Goal: Transaction & Acquisition: Purchase product/service

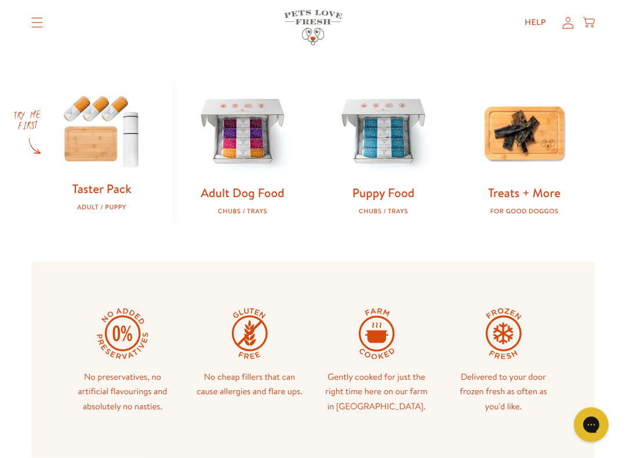
scroll to position [341, 0]
click at [248, 150] on img at bounding box center [243, 133] width 104 height 104
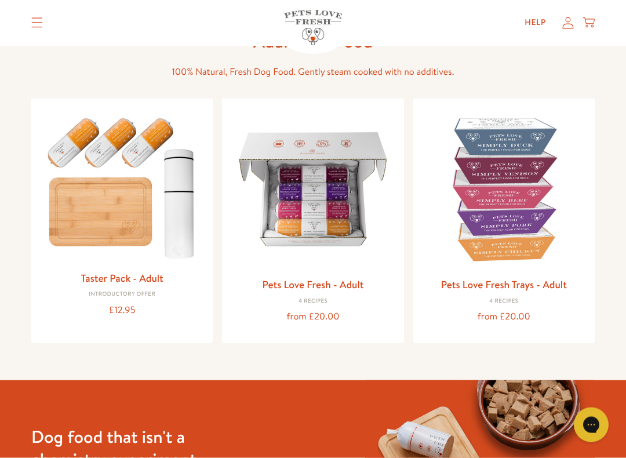
scroll to position [79, 0]
click at [335, 227] on img at bounding box center [312, 188] width 163 height 163
click at [328, 203] on img at bounding box center [312, 188] width 163 height 163
click at [323, 297] on div "4 Recipes" at bounding box center [312, 300] width 163 height 7
click at [327, 200] on img at bounding box center [312, 188] width 163 height 163
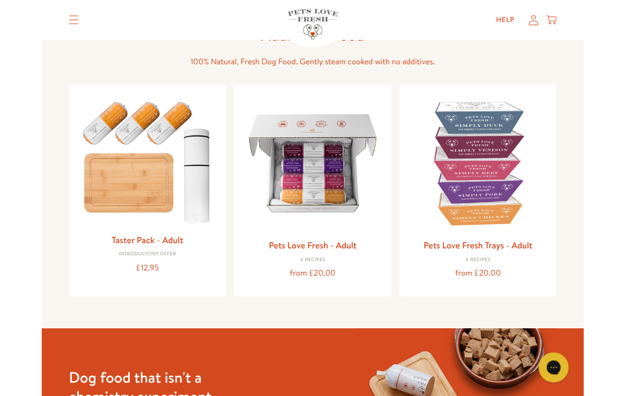
scroll to position [111, 0]
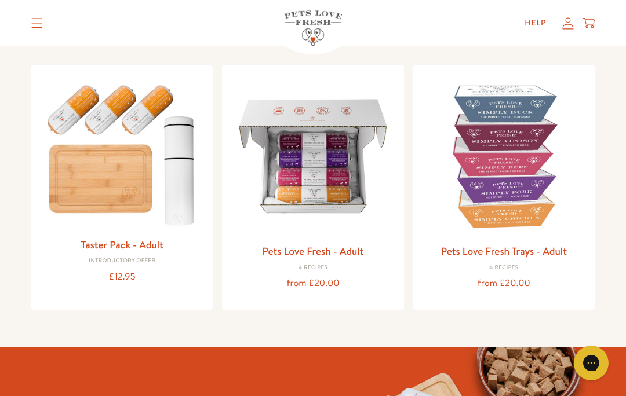
click at [326, 255] on link "Pets Love Fresh - Adult" at bounding box center [312, 251] width 101 height 14
click at [332, 257] on link "Pets Love Fresh - Adult" at bounding box center [312, 251] width 101 height 14
click at [324, 211] on img at bounding box center [312, 156] width 163 height 163
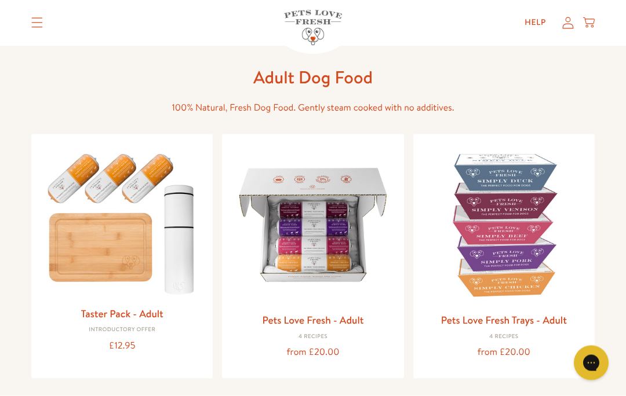
click at [327, 218] on img at bounding box center [312, 225] width 163 height 163
click at [330, 211] on img at bounding box center [312, 225] width 163 height 163
click at [326, 210] on img at bounding box center [312, 225] width 163 height 163
click at [309, 210] on img at bounding box center [312, 225] width 163 height 163
click at [356, 211] on img at bounding box center [312, 225] width 163 height 163
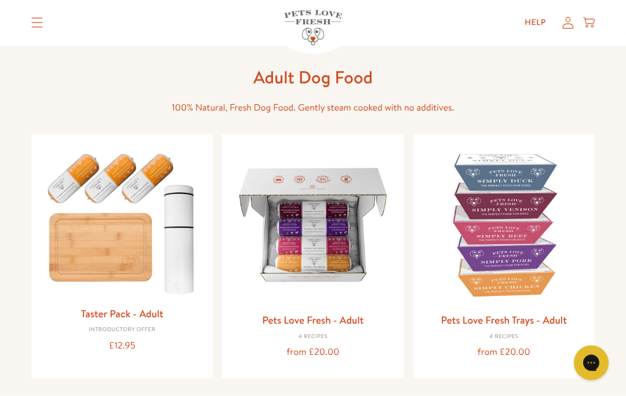
click at [349, 218] on img at bounding box center [312, 225] width 163 height 163
click at [352, 211] on img at bounding box center [312, 225] width 163 height 163
click at [342, 162] on img at bounding box center [312, 225] width 163 height 163
click at [323, 334] on div "4 Recipes" at bounding box center [312, 337] width 163 height 7
click at [328, 313] on link "Pets Love Fresh - Adult" at bounding box center [312, 320] width 101 height 14
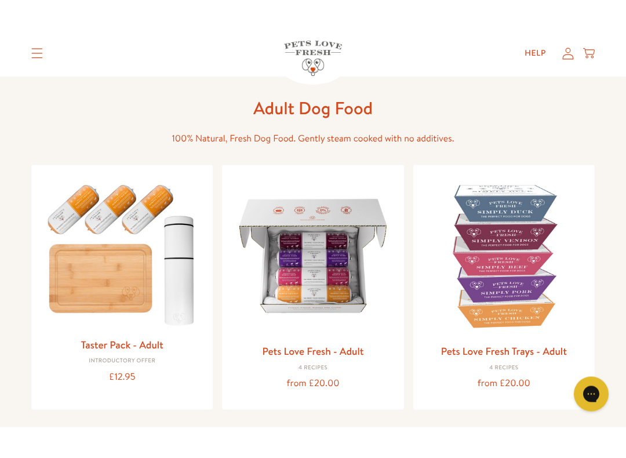
scroll to position [114, 0]
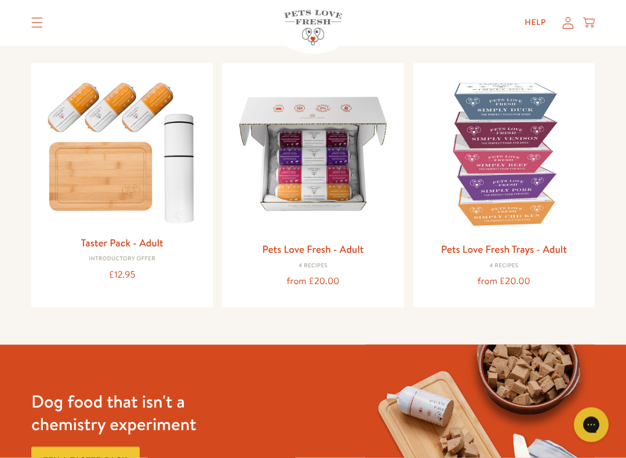
click at [324, 242] on link "Pets Love Fresh - Adult" at bounding box center [312, 249] width 101 height 14
click at [314, 262] on div "4 Recipes" at bounding box center [312, 265] width 163 height 7
click at [330, 162] on img at bounding box center [312, 153] width 163 height 163
click at [328, 116] on img at bounding box center [312, 153] width 163 height 163
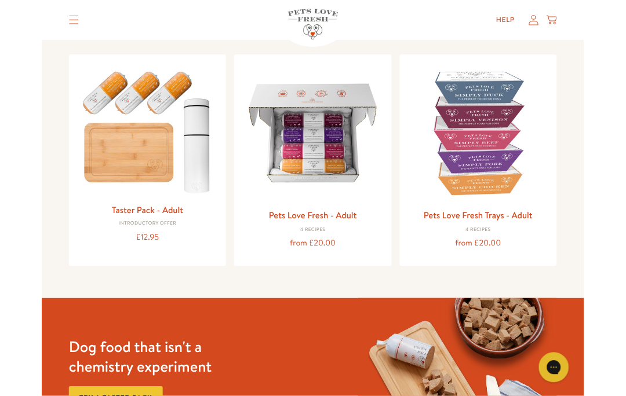
scroll to position [198, 0]
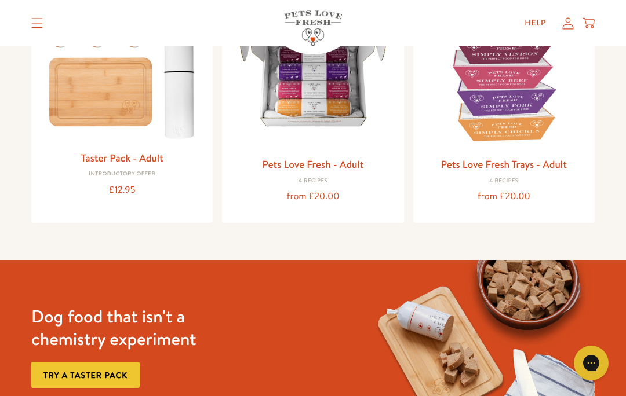
click at [309, 166] on link "Pets Love Fresh - Adult" at bounding box center [312, 164] width 101 height 14
click at [305, 180] on div "4 Recipes" at bounding box center [312, 181] width 163 height 7
